Goal: Task Accomplishment & Management: Manage account settings

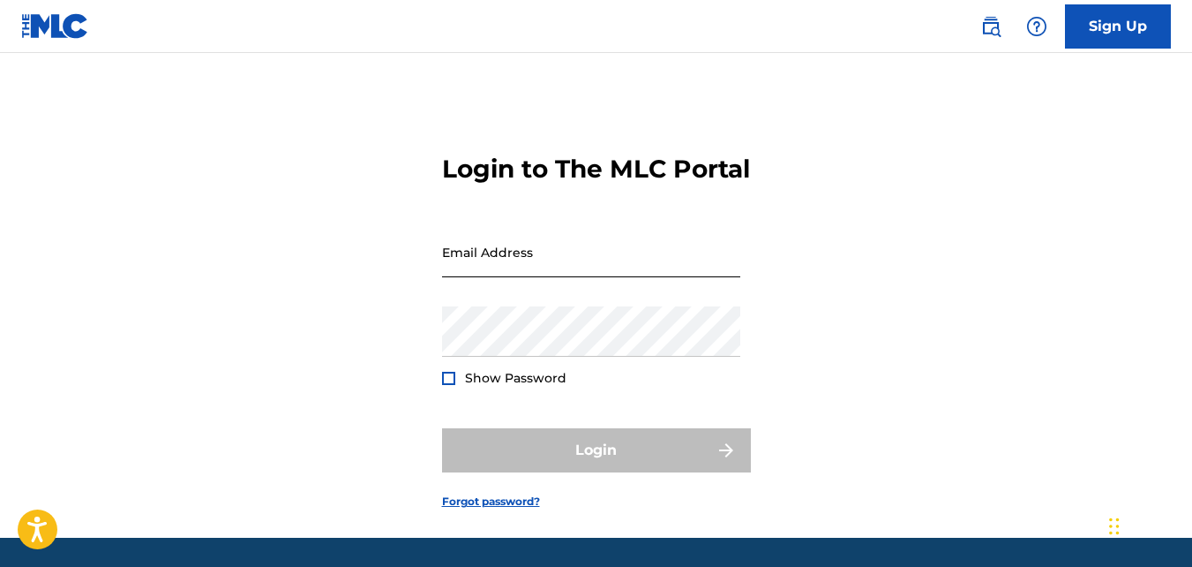
click at [600, 277] on input "Email Address" at bounding box center [591, 252] width 298 height 50
type input "[EMAIL_ADDRESS][DOMAIN_NAME]"
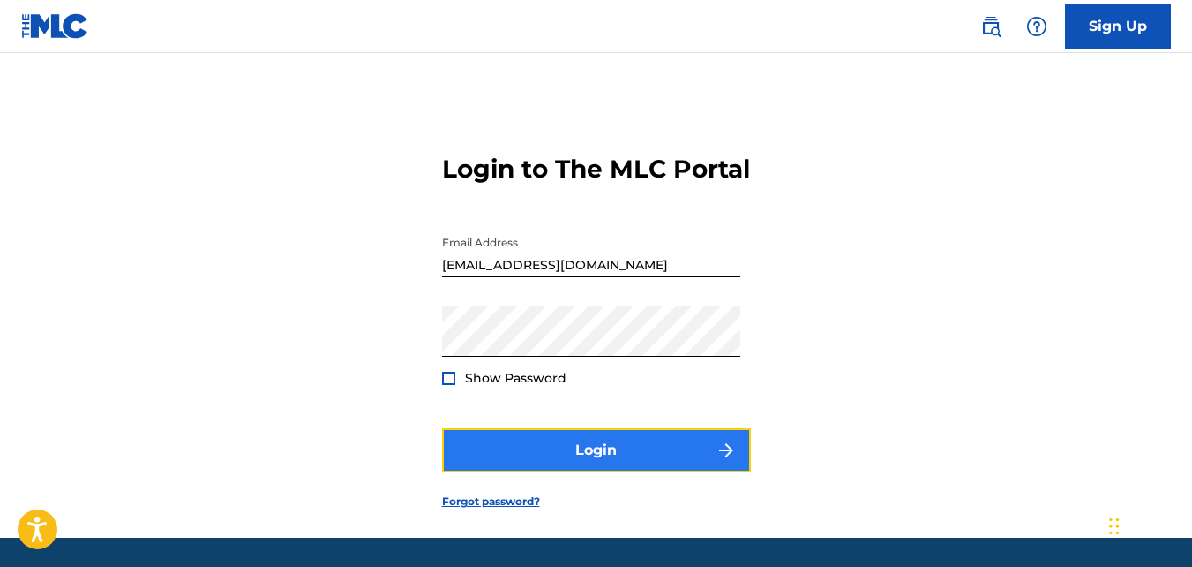
click at [595, 472] on button "Login" at bounding box center [596, 450] width 309 height 44
click at [644, 472] on button "Login" at bounding box center [596, 450] width 309 height 44
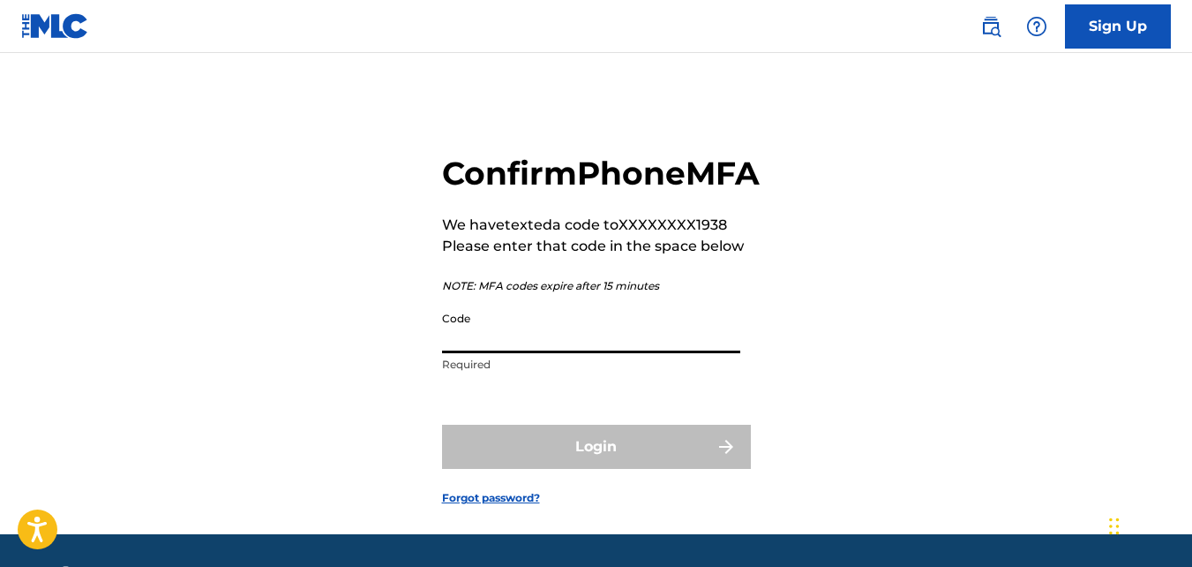
click at [544, 353] on input "Code" at bounding box center [591, 328] width 298 height 50
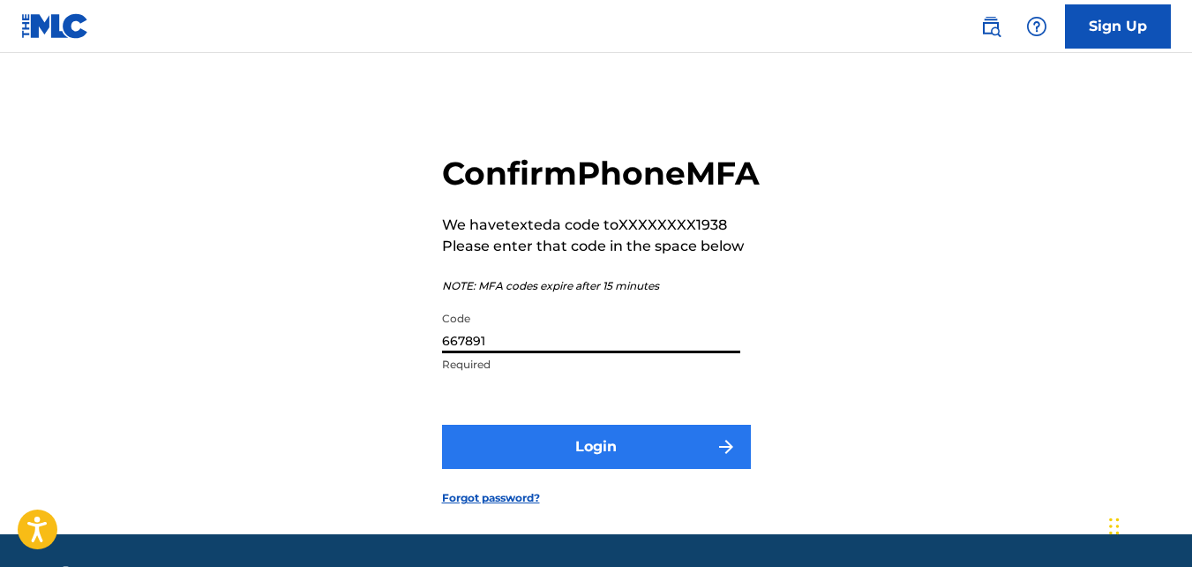
type input "667891"
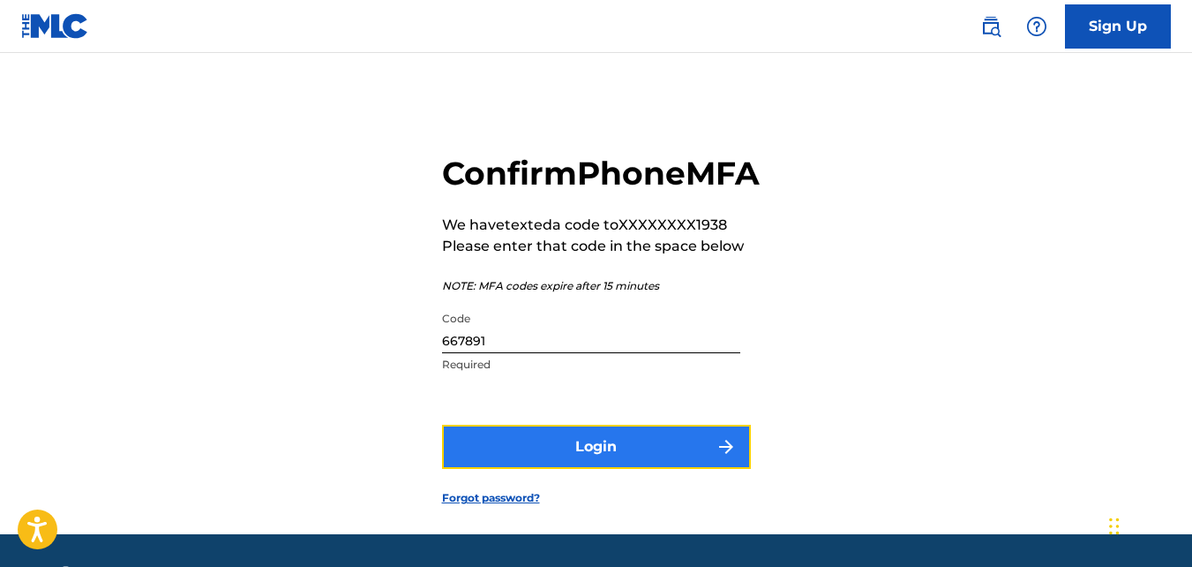
click at [541, 469] on button "Login" at bounding box center [596, 447] width 309 height 44
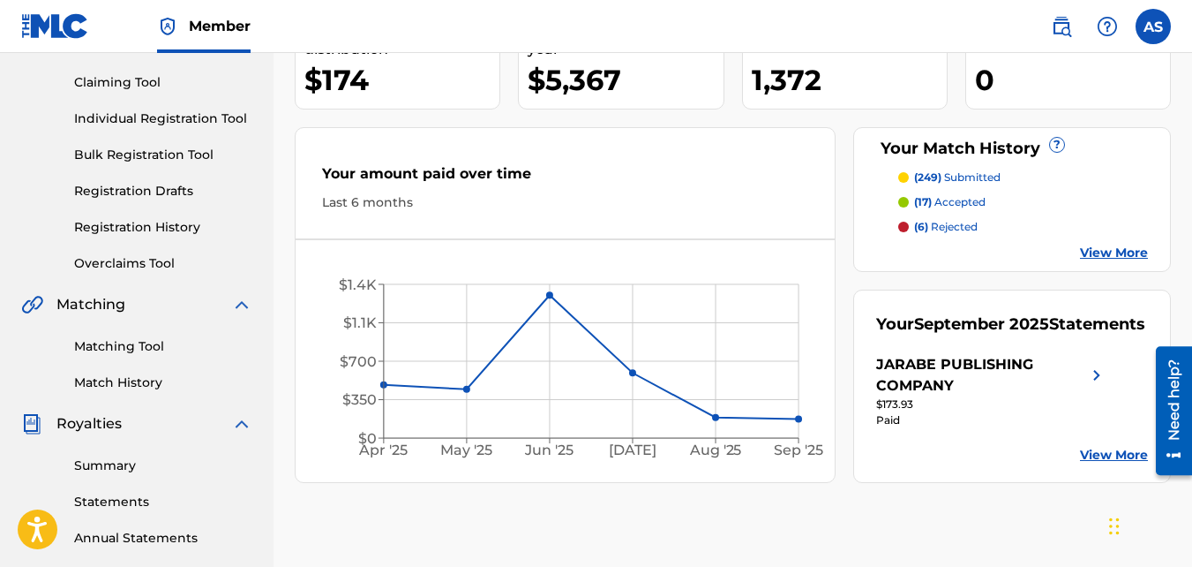
scroll to position [265, 0]
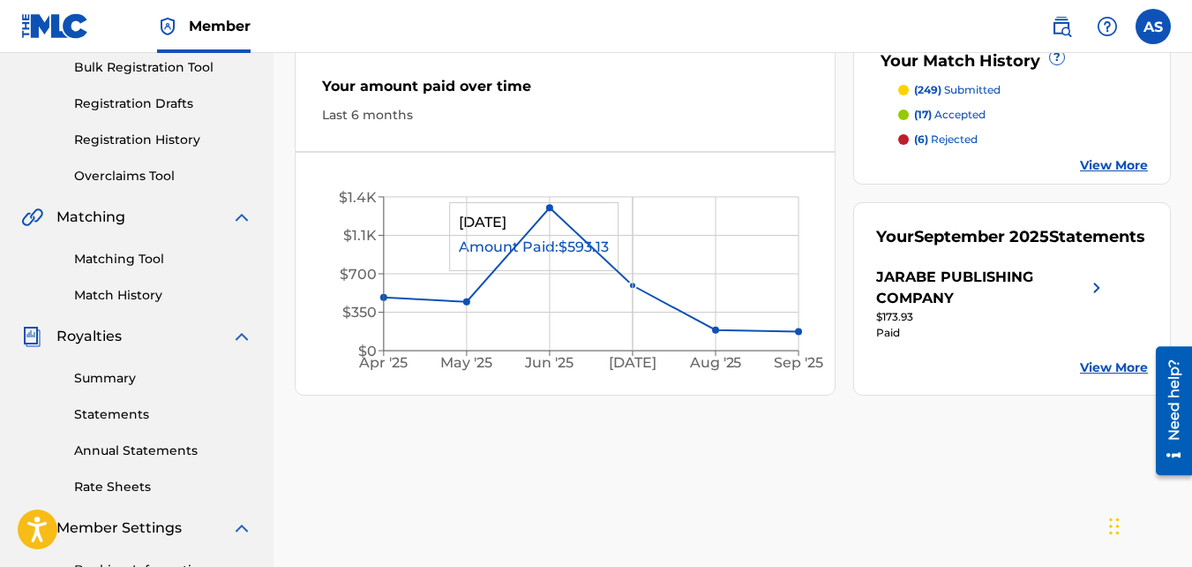
click at [612, 280] on icon "[DATE] May '[DATE] [DATE] '[DATE] Sep '25 $0 $350 $700 $1.1K $1.4K" at bounding box center [565, 277] width 539 height 215
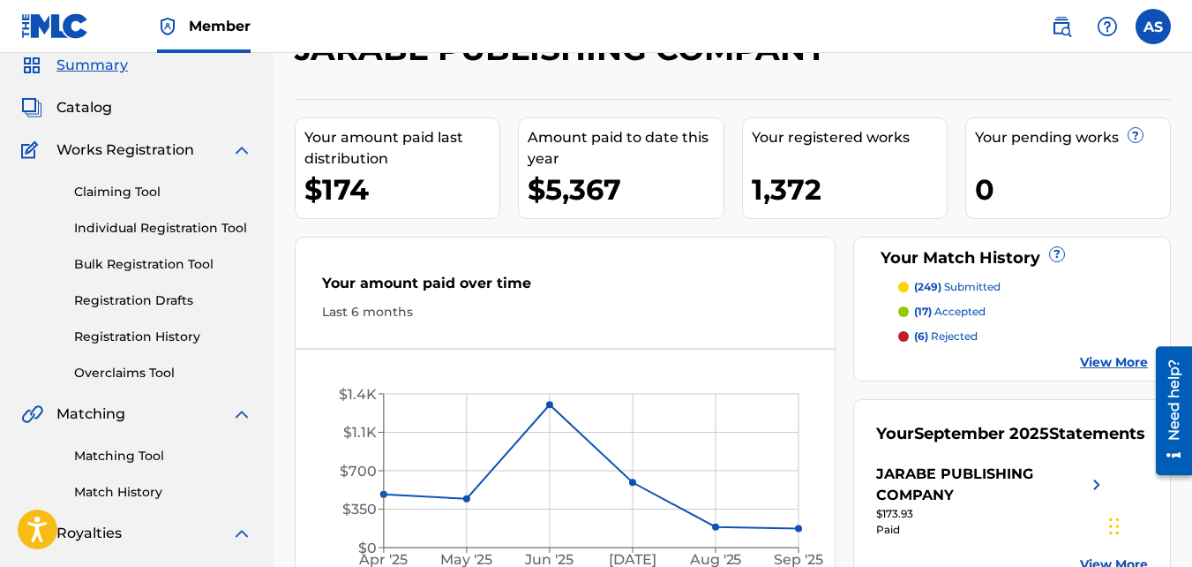
scroll to position [88, 0]
